Goal: Find specific page/section: Find specific page/section

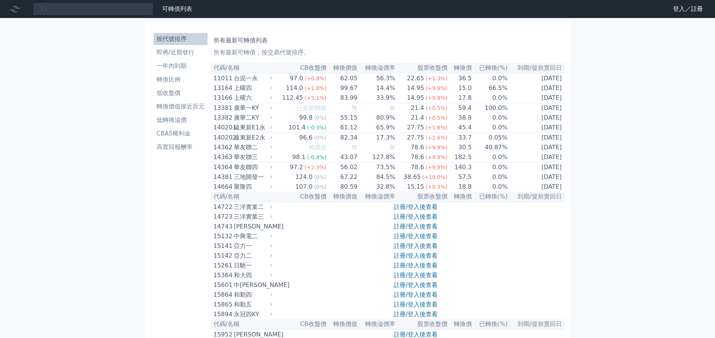
type input "3"
type input "4"
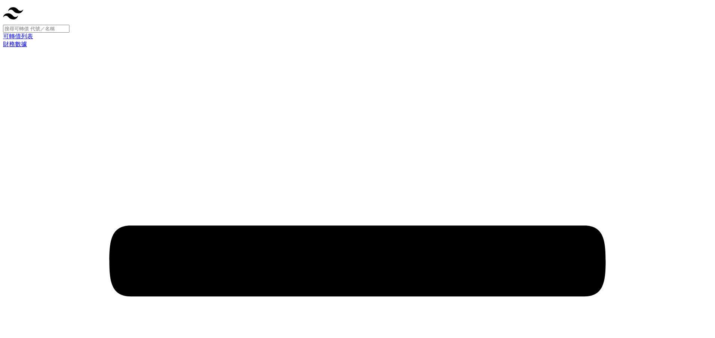
click at [69, 25] on input at bounding box center [36, 29] width 66 height 8
type input "5"
